Goal: Find specific page/section: Find specific page/section

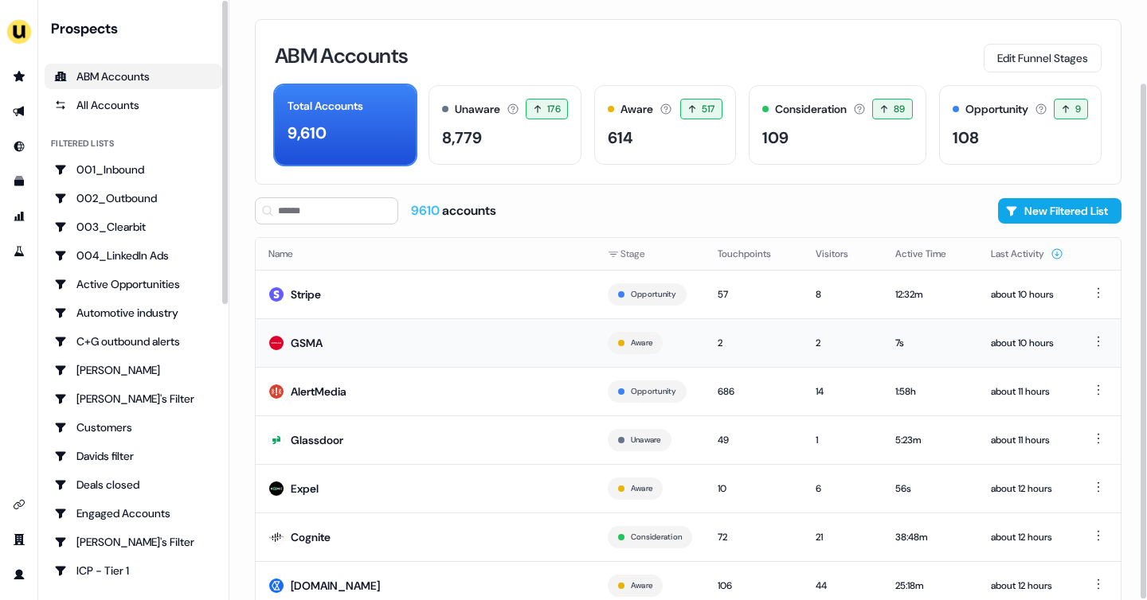
scroll to position [96, 0]
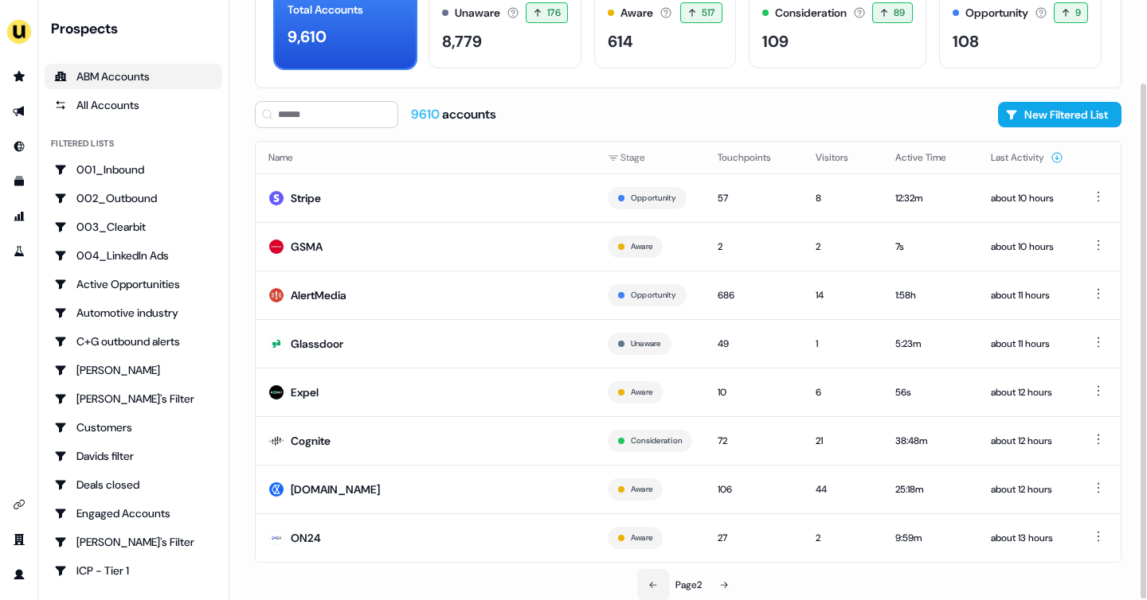
click at [648, 585] on icon at bounding box center [653, 585] width 10 height 10
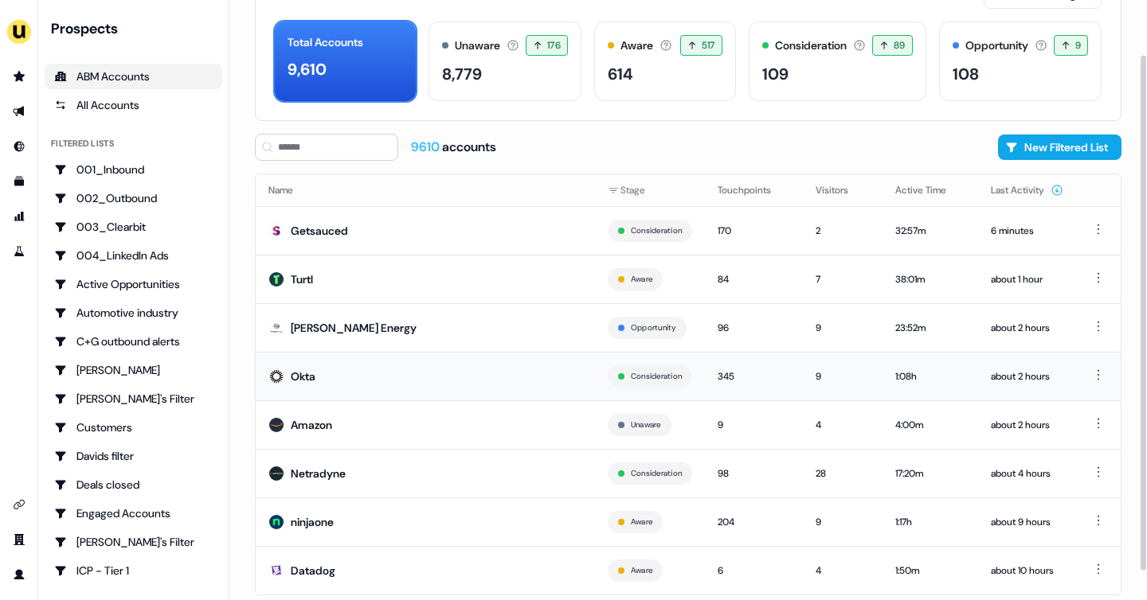
scroll to position [96, 0]
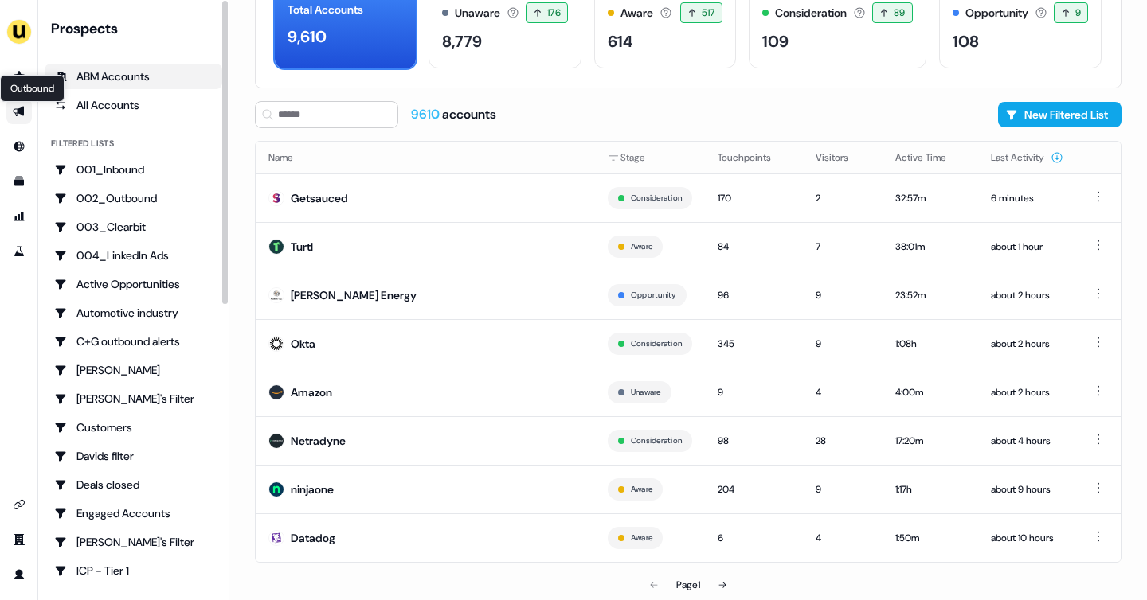
click at [14, 109] on icon "Go to outbound experience" at bounding box center [19, 111] width 13 height 13
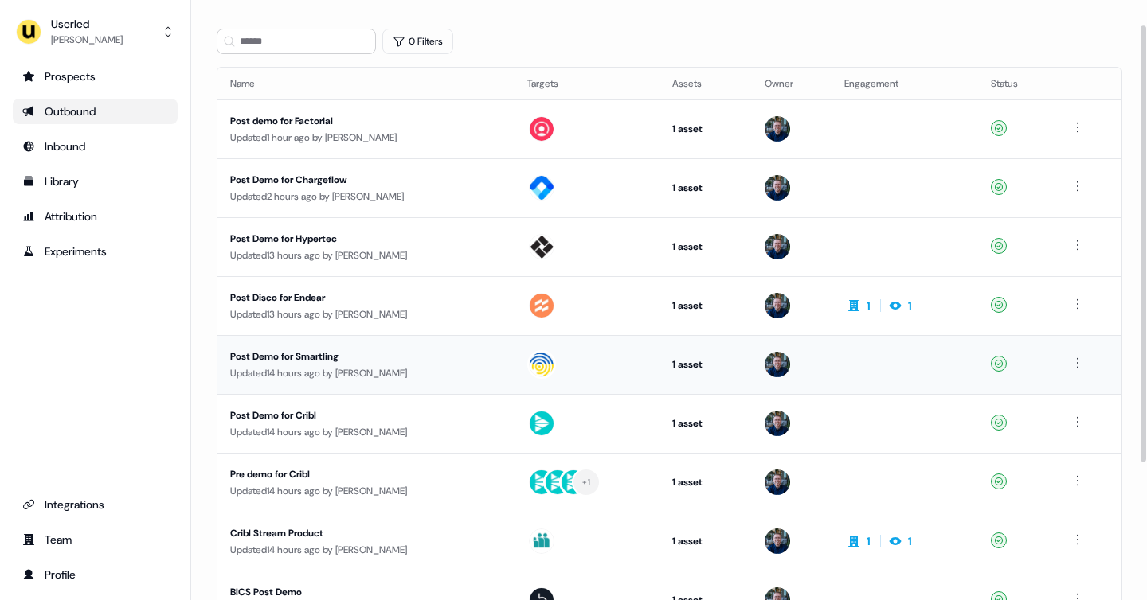
scroll to position [52, 0]
